Goal: Check status

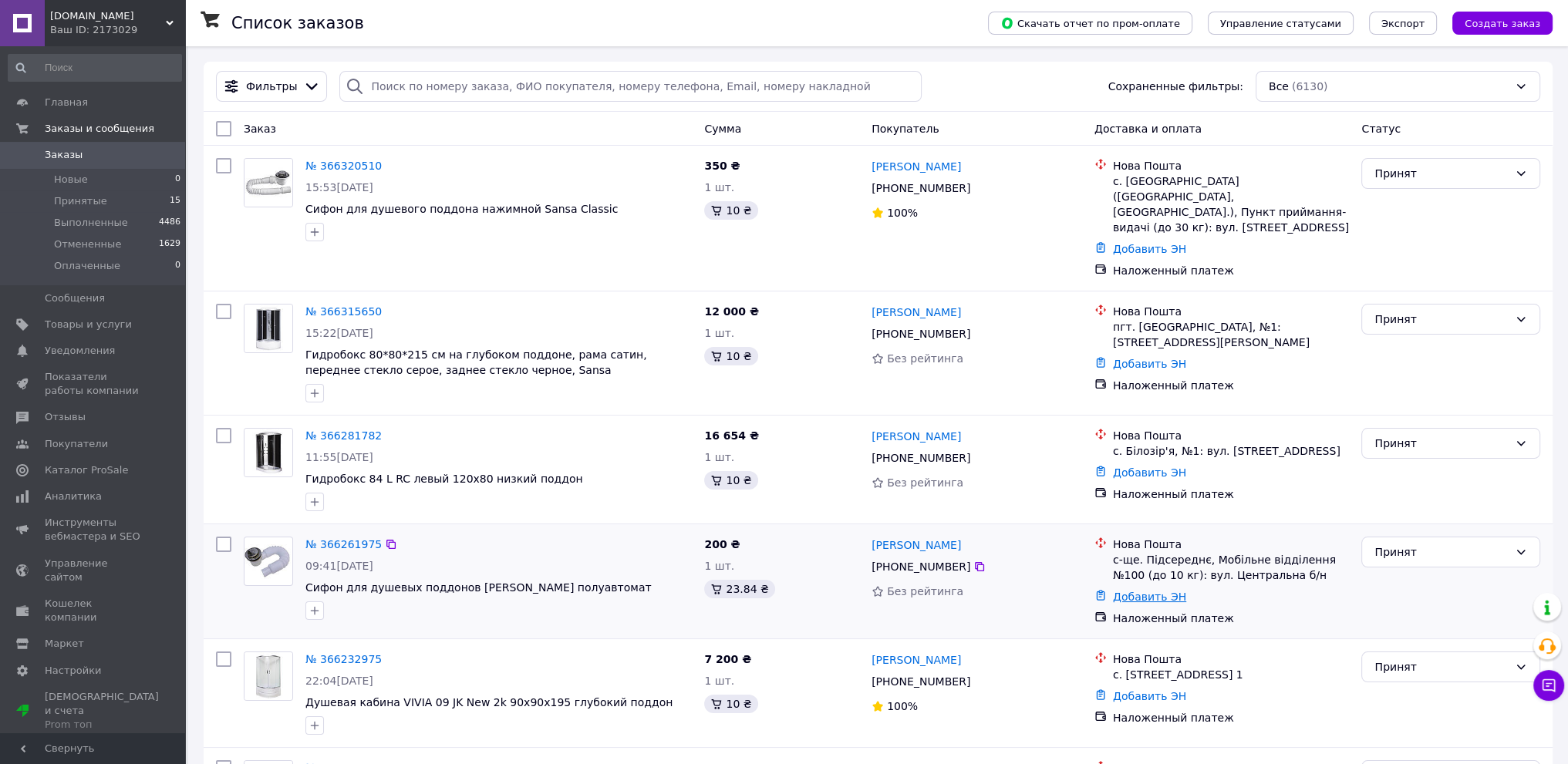
click at [1153, 590] on link "Добавить ЭН" at bounding box center [1149, 596] width 74 height 13
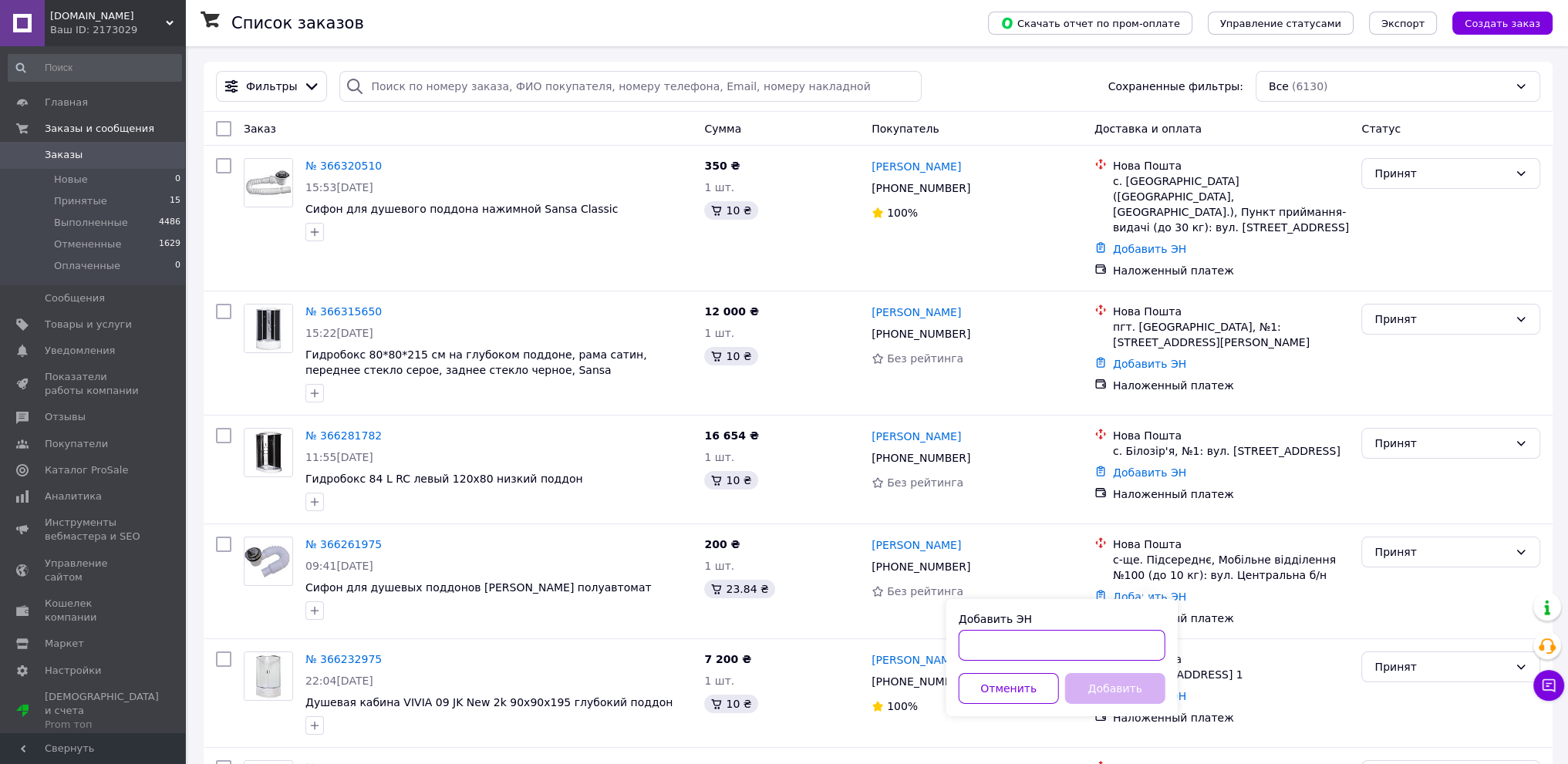
click at [998, 650] on input "Добавить ЭН" at bounding box center [1062, 645] width 207 height 30
paste input "20451269048670"
type input "20451269048670"
click at [1111, 685] on button "Добавить" at bounding box center [1115, 688] width 100 height 30
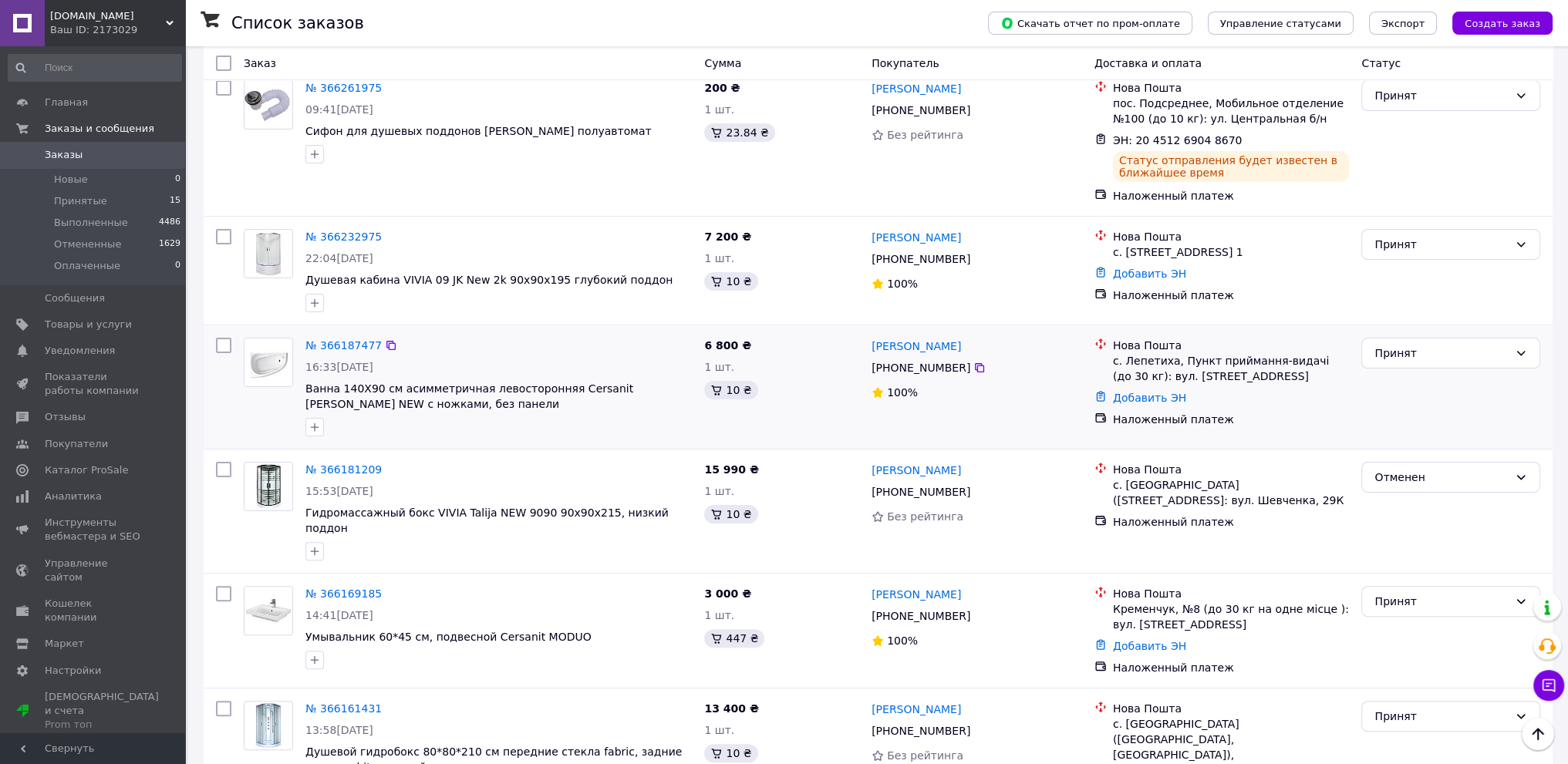
scroll to position [463, 0]
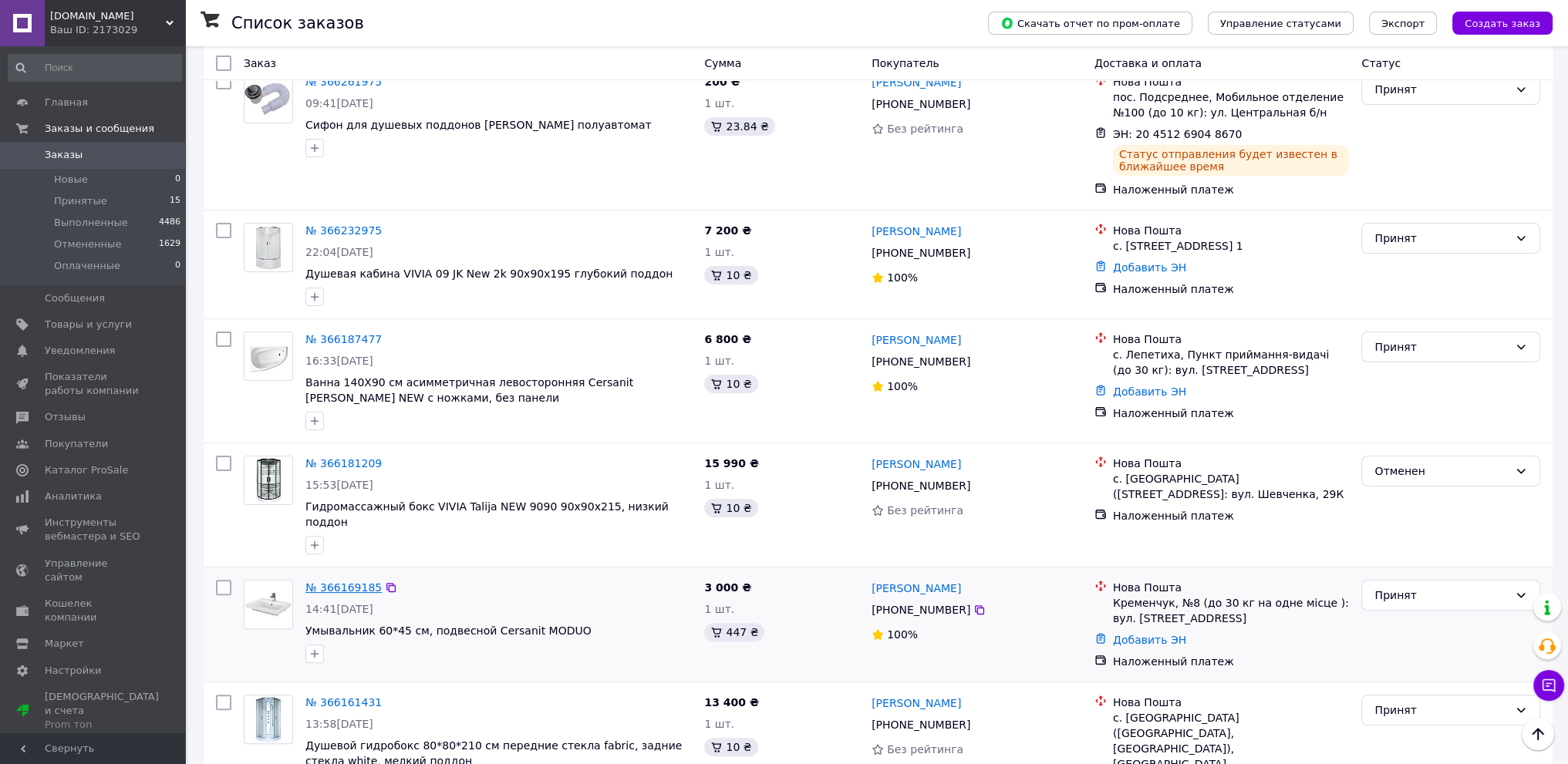
click at [361, 582] on link "№ 366169185" at bounding box center [343, 587] width 76 height 13
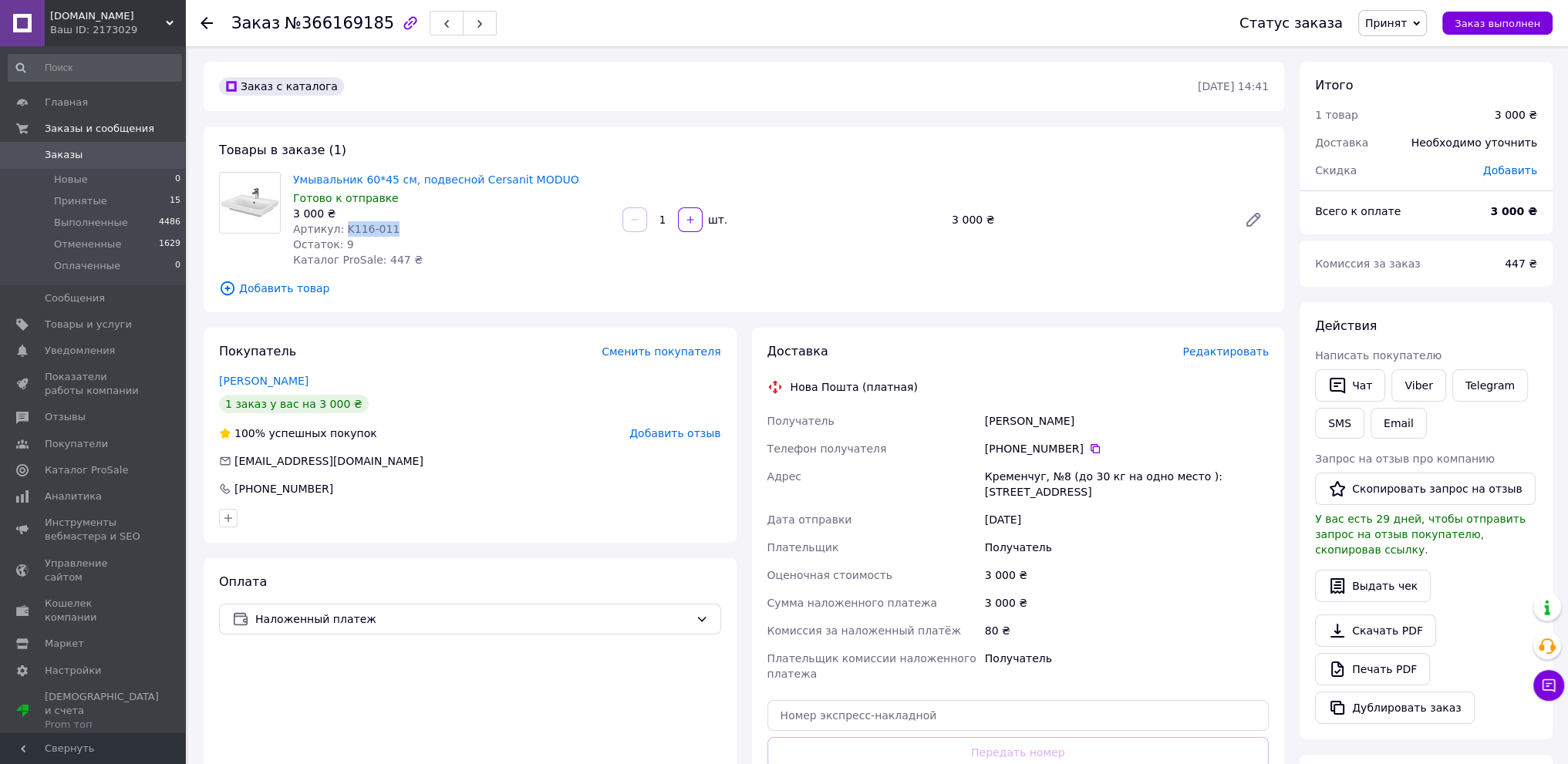
drag, startPoint x: 390, startPoint y: 229, endPoint x: 339, endPoint y: 226, distance: 51.1
click at [339, 226] on div "Артикул: K116-011" at bounding box center [451, 229] width 317 height 16
copy span "K116-011"
